Goal: Find specific page/section: Find specific page/section

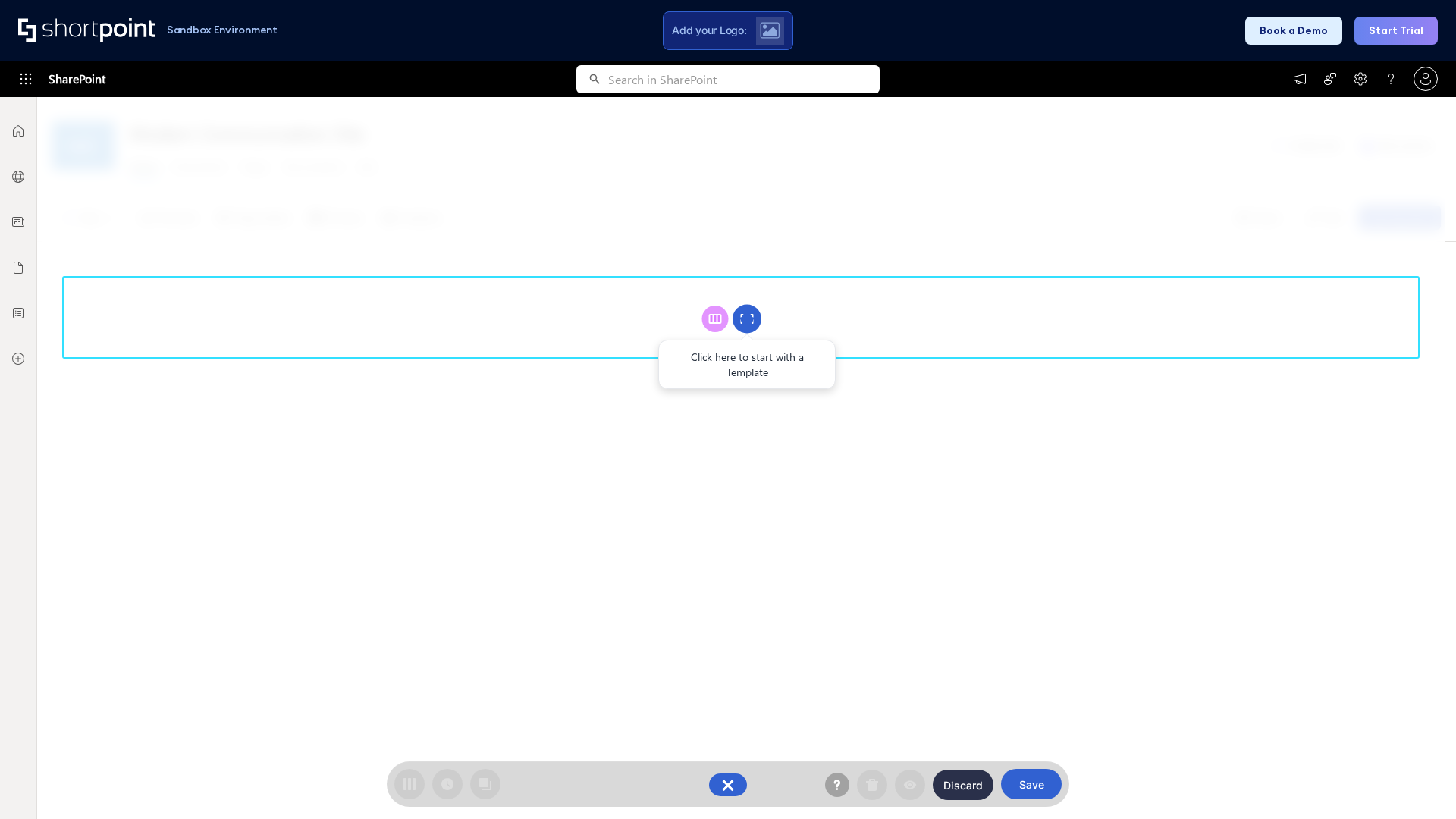
click at [746, 319] on circle at bounding box center [746, 319] width 28 height 28
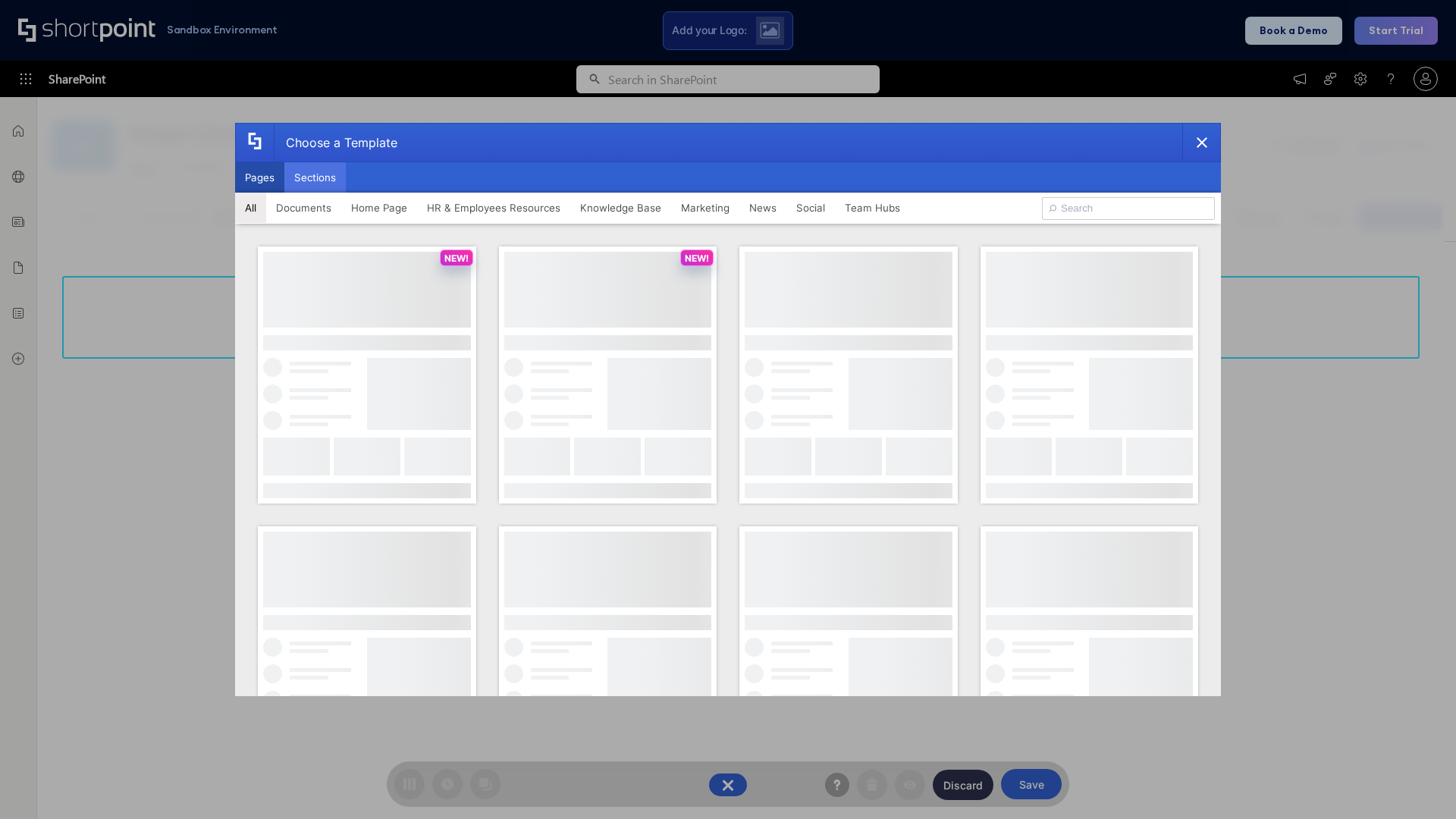
click at [315, 177] on button "Sections" at bounding box center [315, 177] width 62 height 30
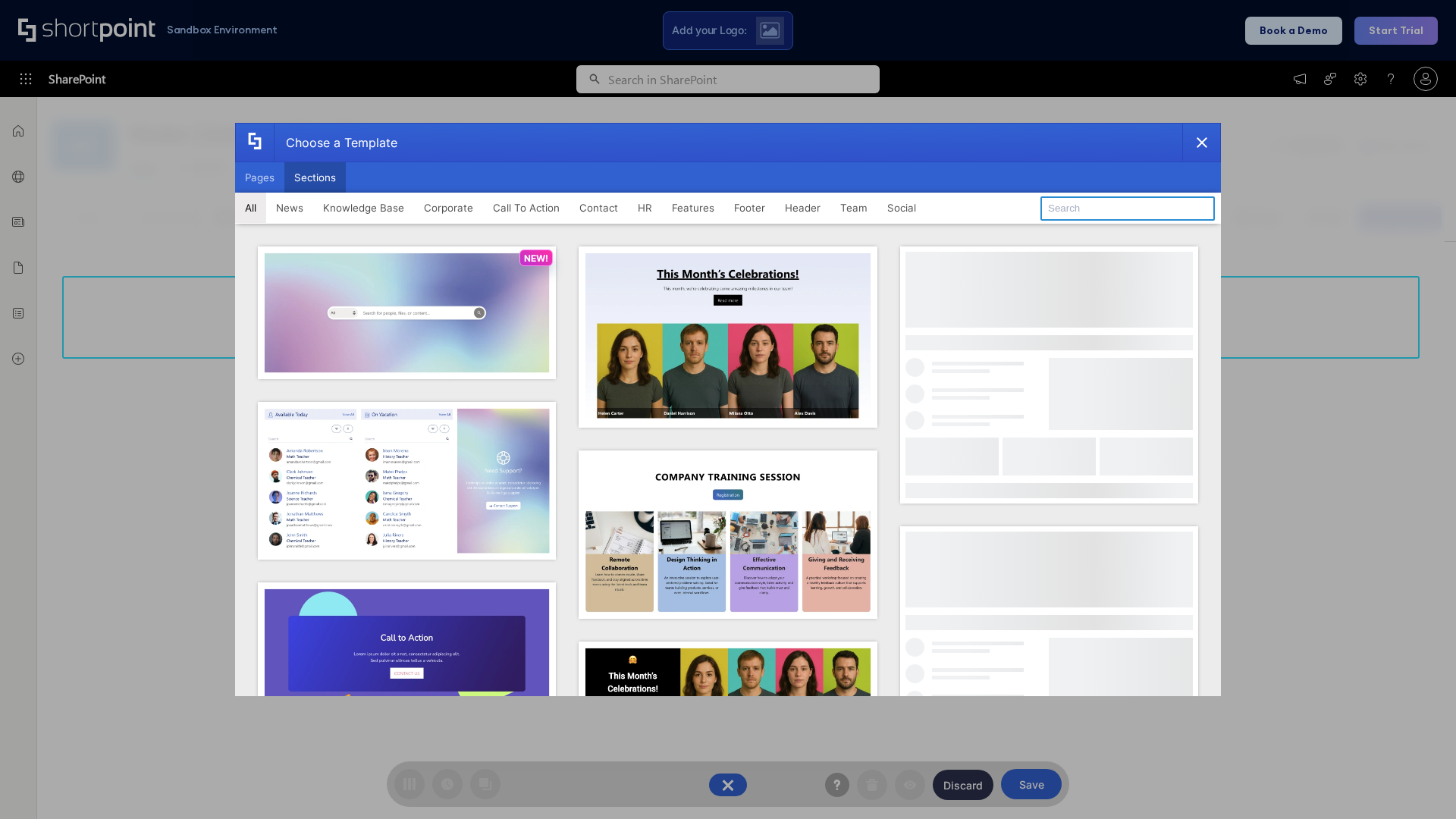
type input "Healthcare Header"
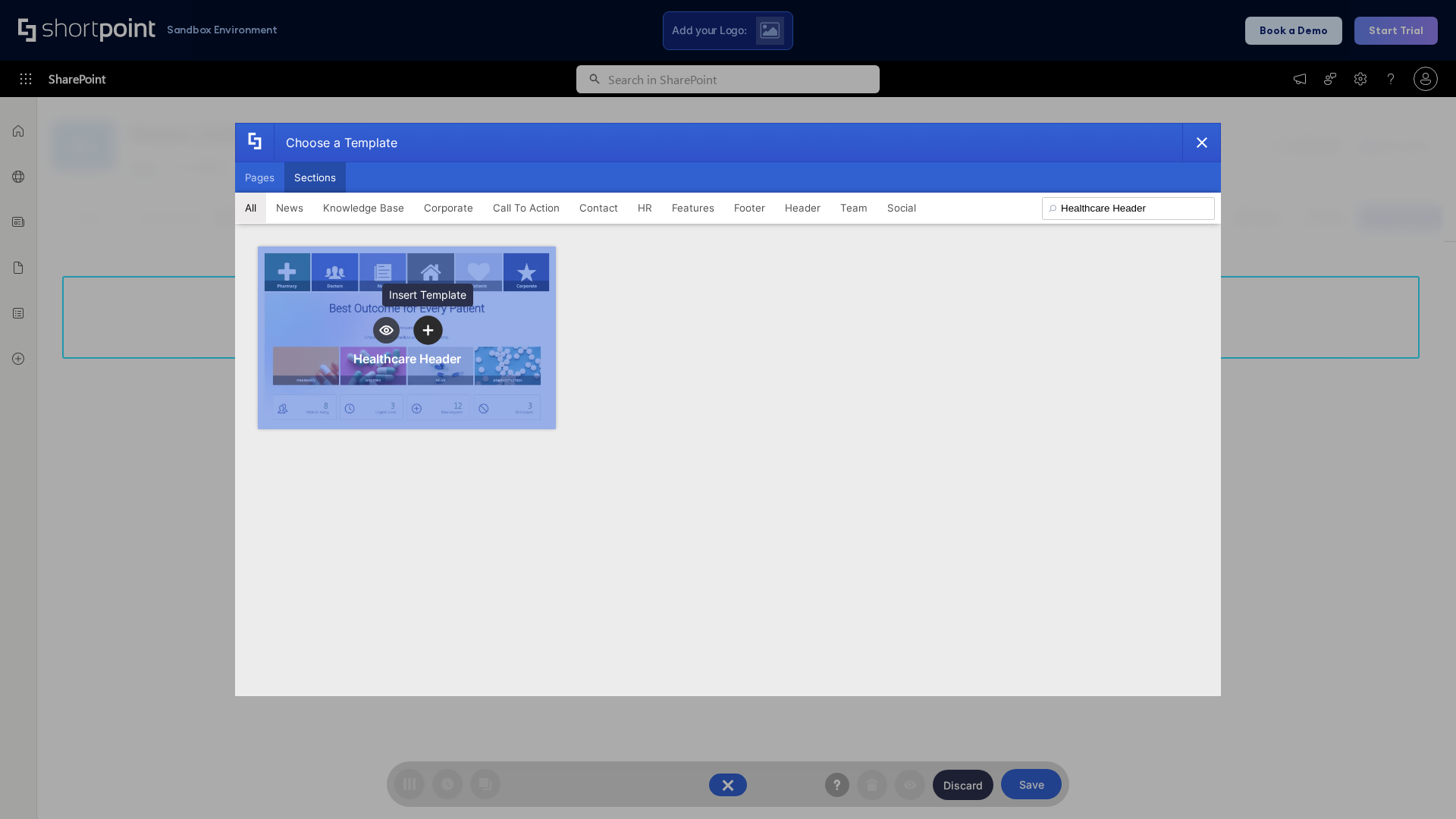
click at [428, 330] on icon "template selector" at bounding box center [427, 330] width 10 height 10
